Goal: Task Accomplishment & Management: Use online tool/utility

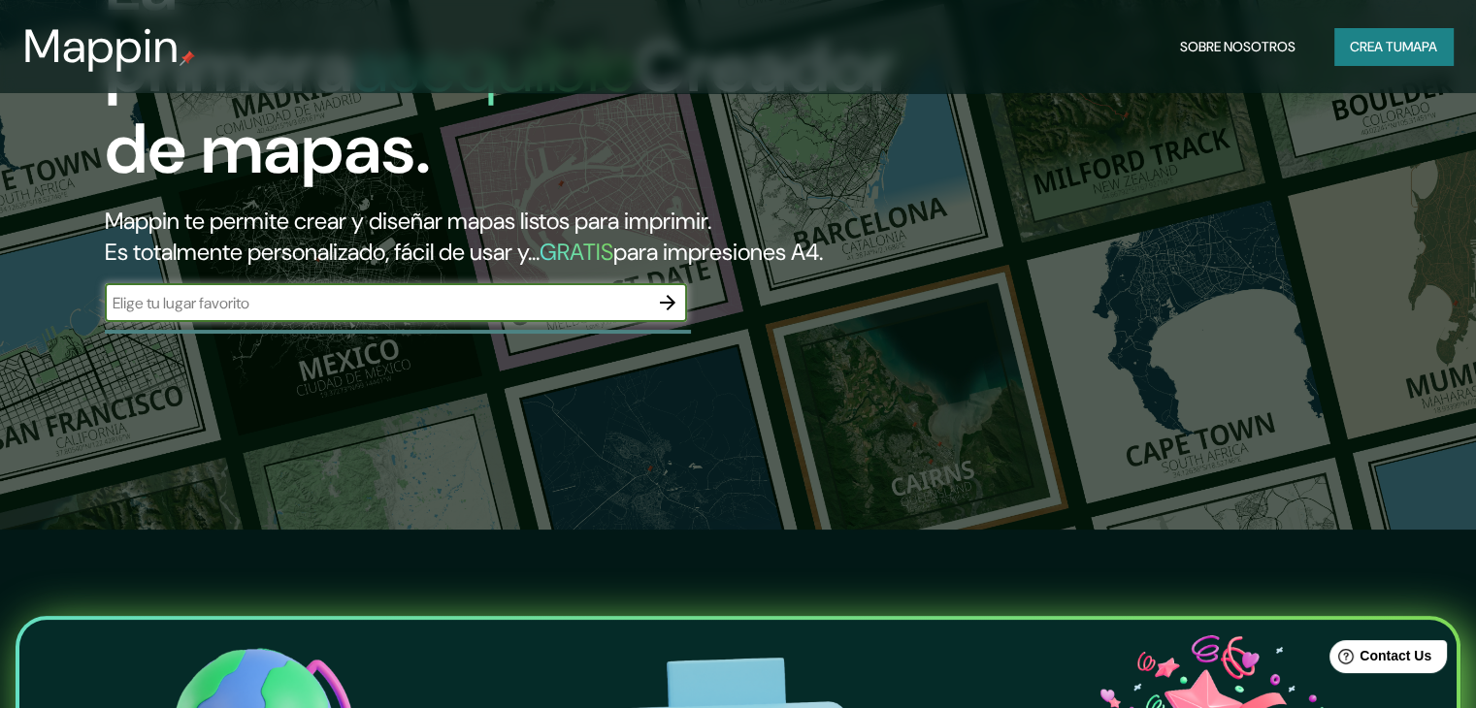
scroll to position [194, 0]
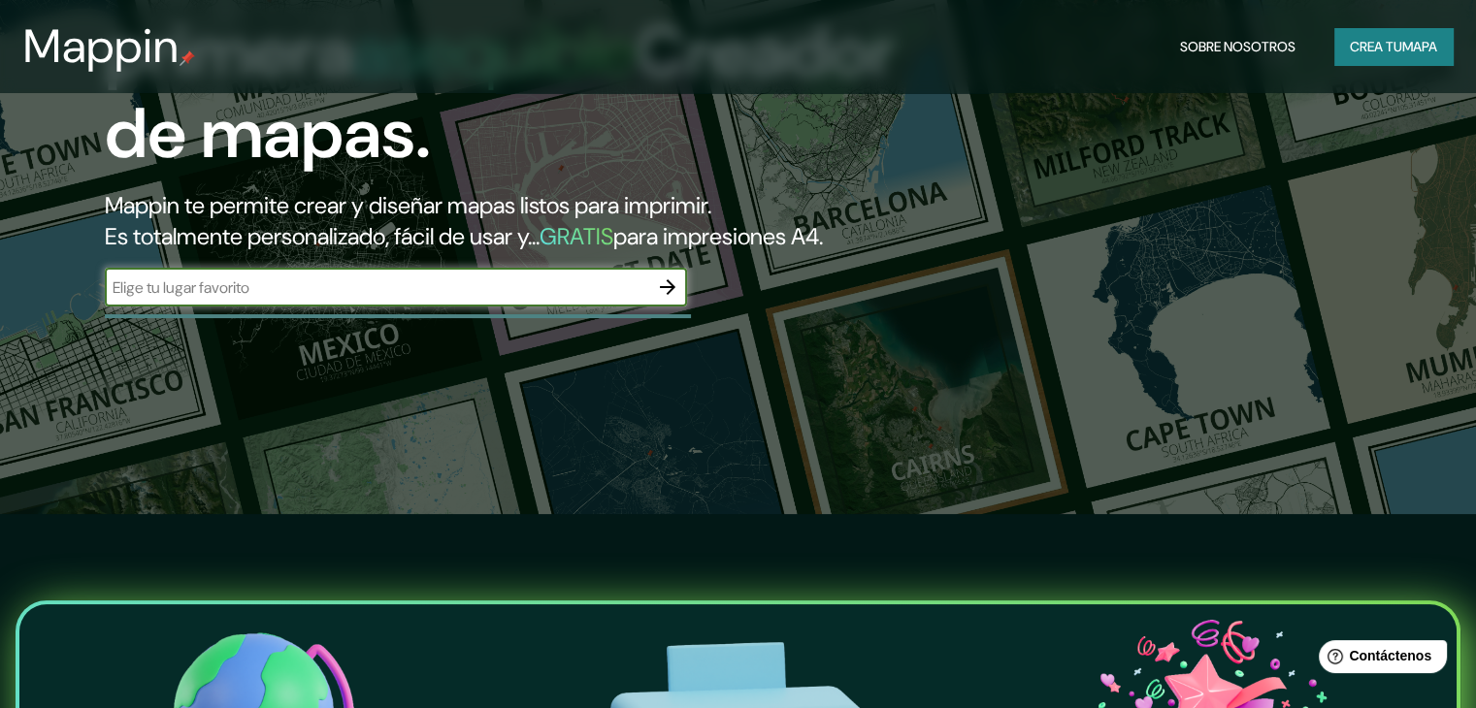
click at [338, 299] on input "text" at bounding box center [376, 288] width 543 height 22
click at [677, 299] on icon "button" at bounding box center [667, 287] width 23 height 23
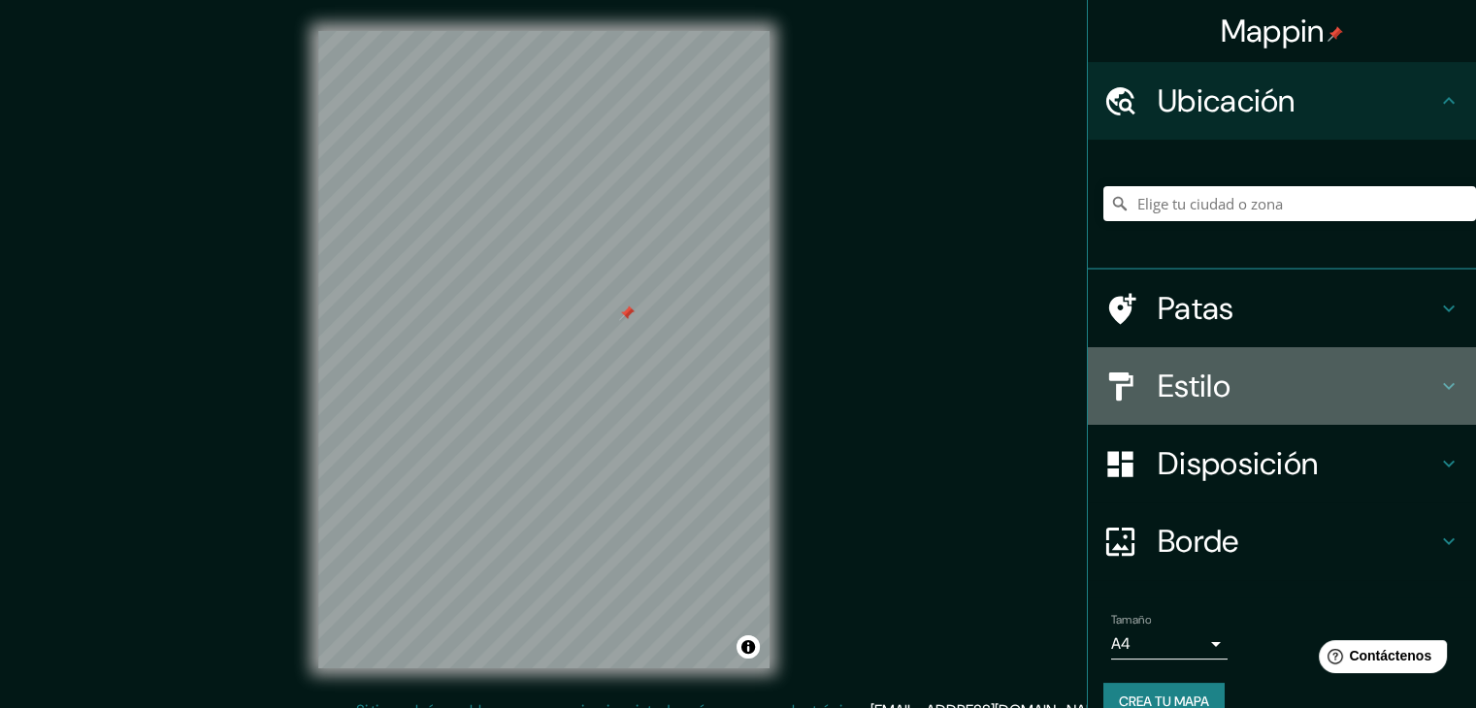
click at [1122, 387] on icon at bounding box center [1120, 387] width 34 height 34
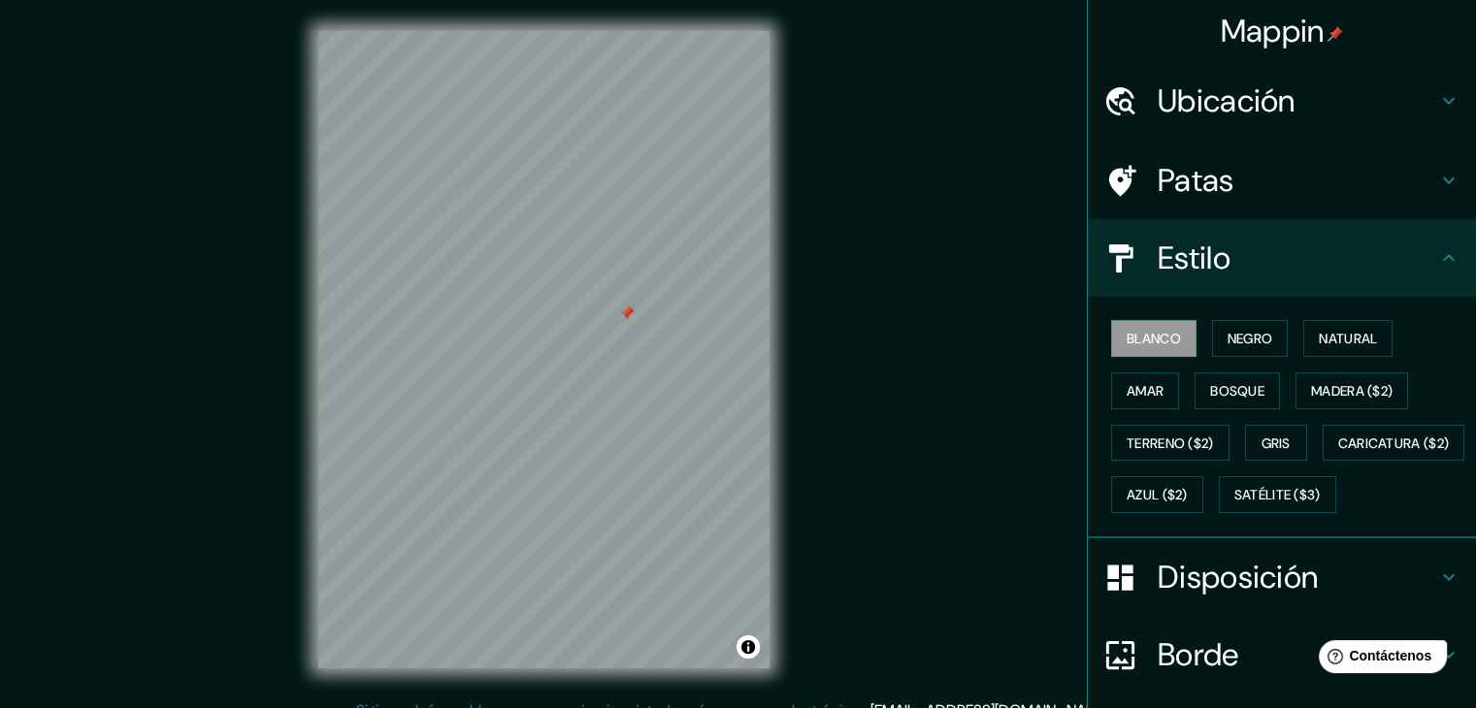
click at [1249, 261] on h4 "Estilo" at bounding box center [1297, 258] width 279 height 39
click at [1257, 185] on h4 "Patas" at bounding box center [1297, 180] width 279 height 39
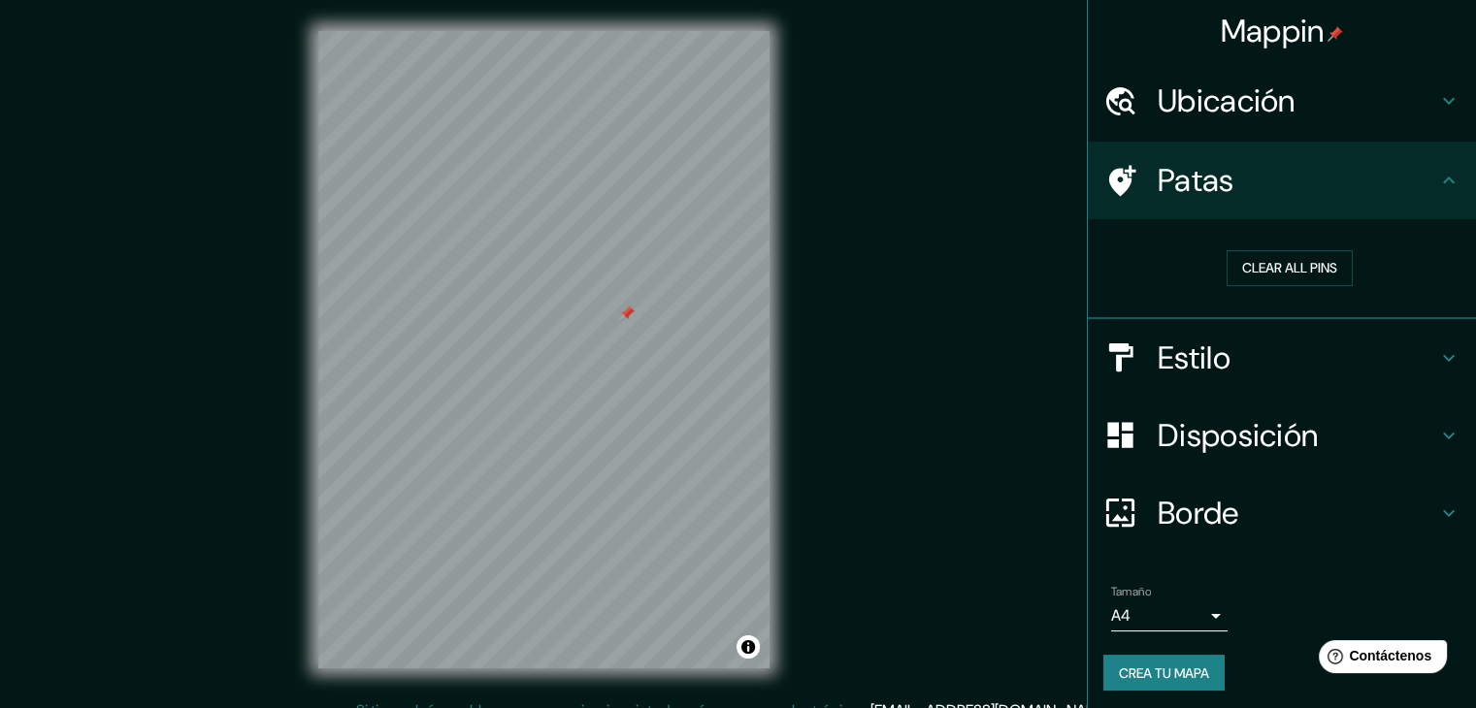
click at [1257, 185] on h4 "Patas" at bounding box center [1297, 180] width 279 height 39
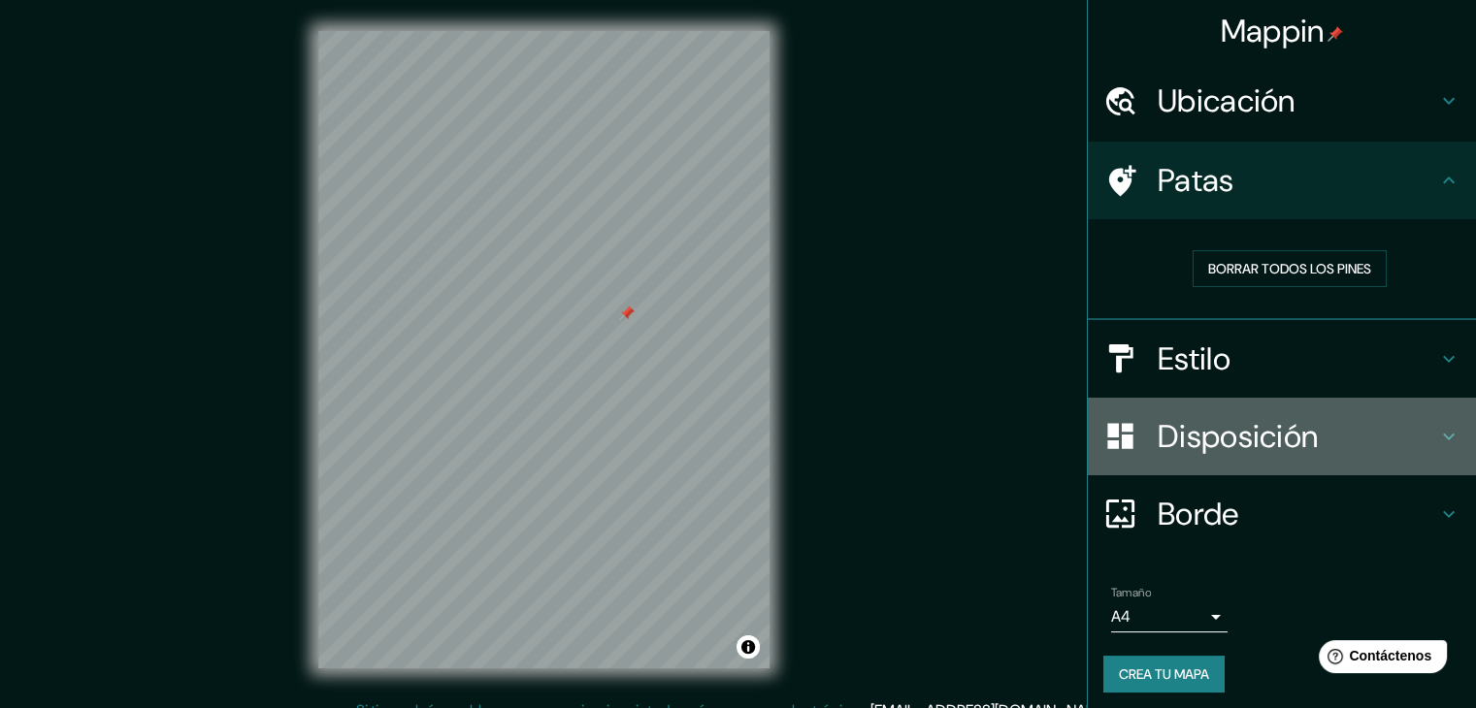
click at [1265, 428] on font "Disposición" at bounding box center [1238, 436] width 160 height 41
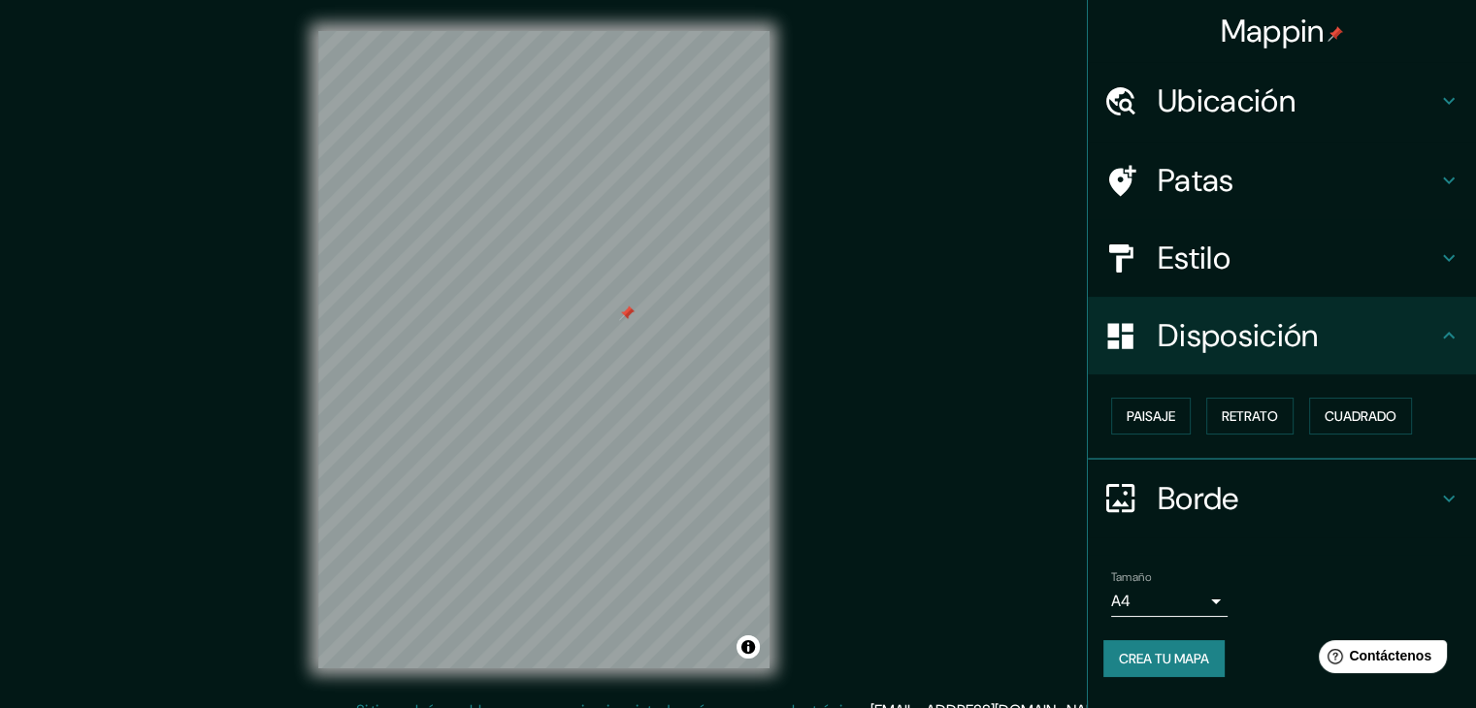
click at [1264, 337] on font "Disposición" at bounding box center [1238, 335] width 160 height 41
click at [1247, 499] on h4 "Borde" at bounding box center [1297, 498] width 279 height 39
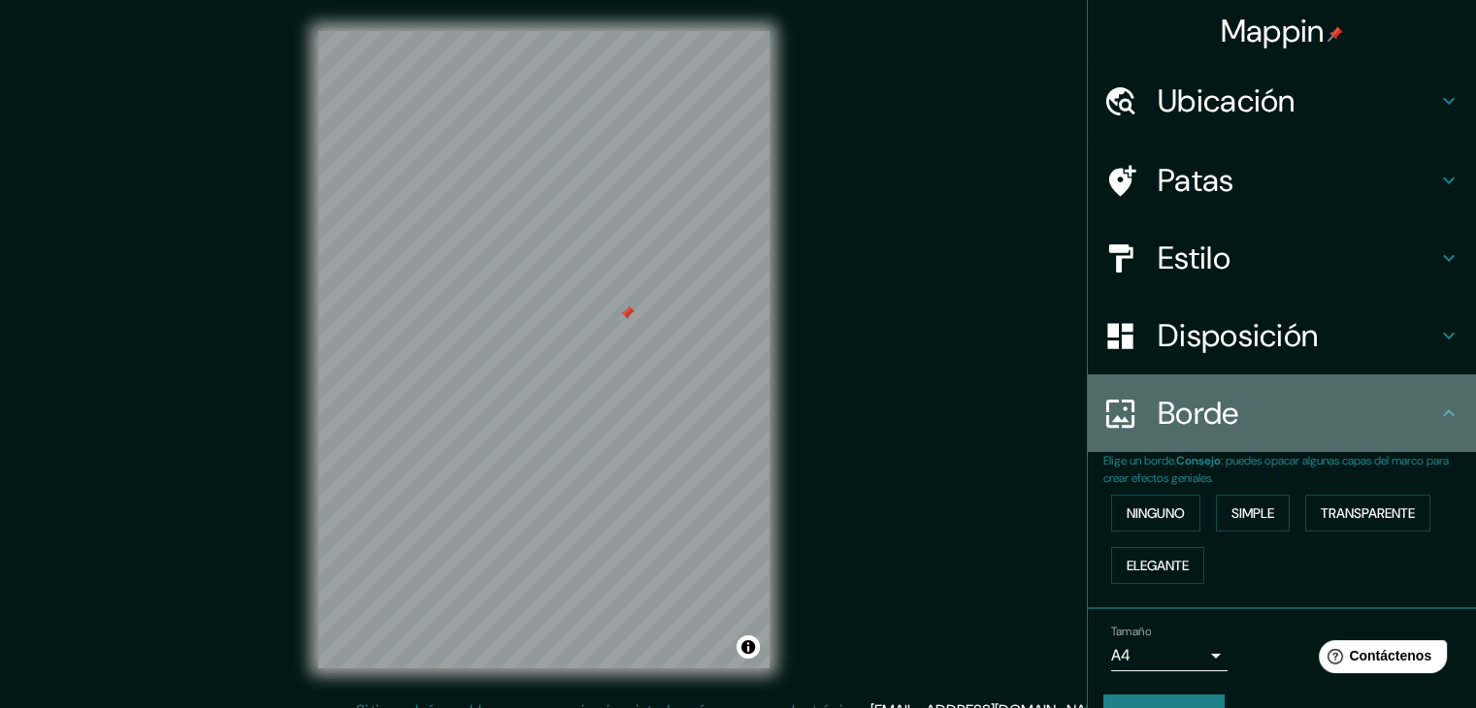
click at [1265, 420] on h4 "Borde" at bounding box center [1297, 413] width 279 height 39
